Goal: Navigation & Orientation: Go to known website

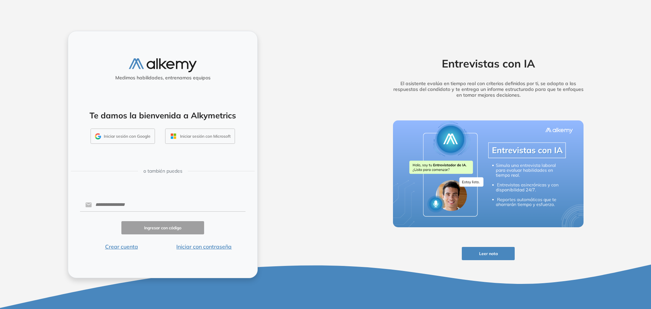
click at [141, 138] on button "Iniciar sesión con Google" at bounding box center [123, 136] width 64 height 16
click at [134, 198] on form "Ingresar con código Crear cuenta Iniciar con contraseña" at bounding box center [162, 224] width 165 height 54
drag, startPoint x: 135, startPoint y: 200, endPoint x: 139, endPoint y: 201, distance: 4.2
click at [139, 201] on input "text" at bounding box center [169, 204] width 154 height 13
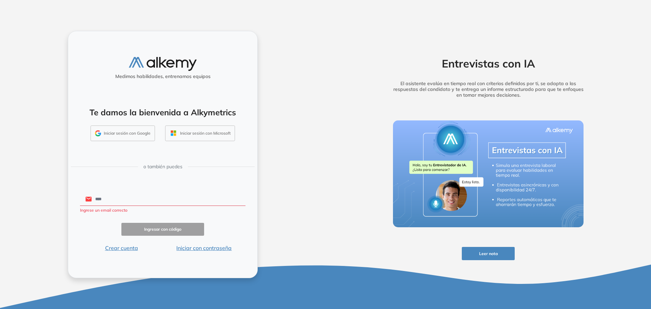
type input "**********"
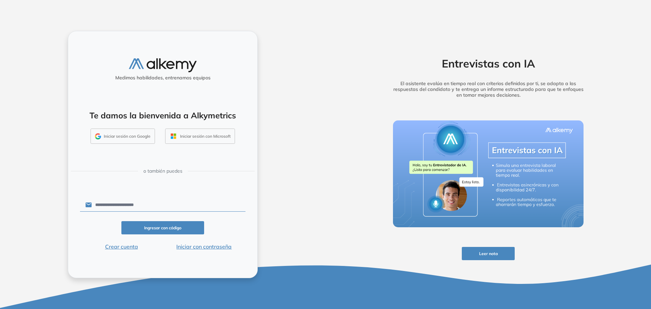
click at [162, 225] on button "Ingresar con código" at bounding box center [162, 227] width 83 height 13
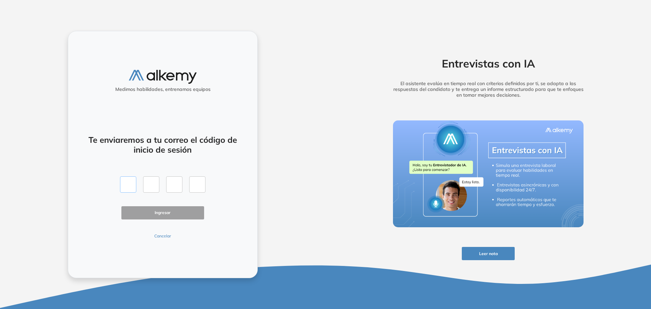
click at [124, 185] on input "text" at bounding box center [128, 184] width 16 height 16
paste input "*"
type input "*"
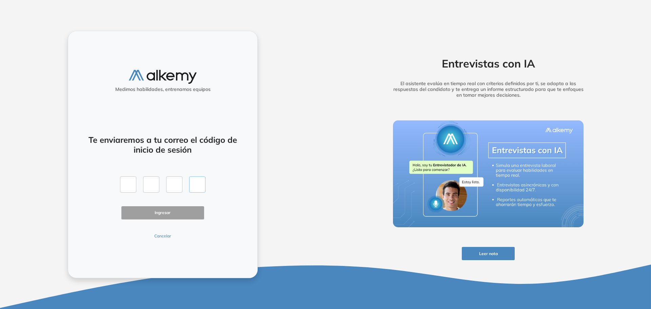
type input "*"
click at [147, 207] on button "Ingresar" at bounding box center [162, 212] width 83 height 13
